Goal: Find specific page/section: Find specific page/section

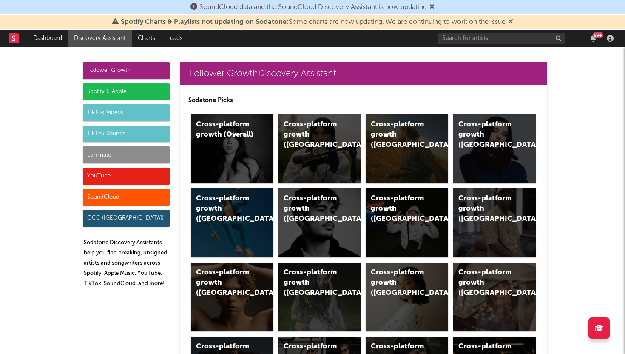
click at [17, 40] on rect at bounding box center [14, 38] width 10 height 10
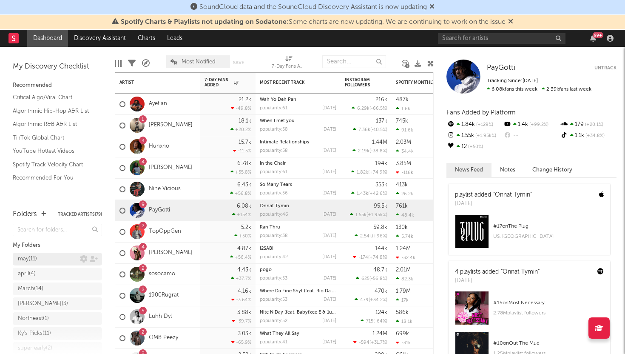
click at [59, 260] on div "may ( 11 )" at bounding box center [49, 259] width 62 height 10
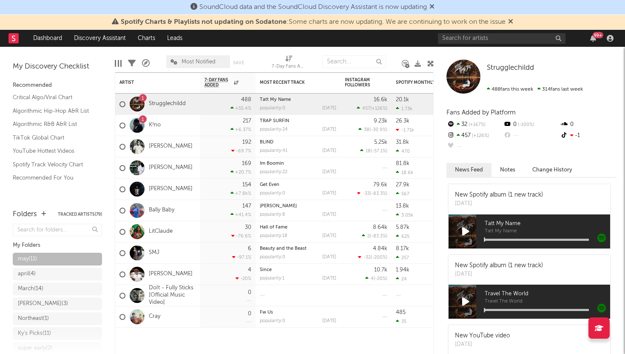
click at [15, 42] on rect at bounding box center [14, 38] width 10 height 10
